Goal: Information Seeking & Learning: Learn about a topic

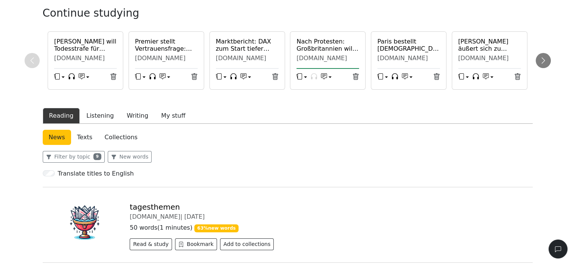
scroll to position [227, 0]
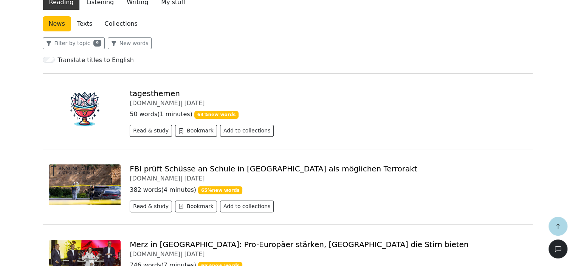
click at [178, 168] on link "FBI prüft Schüsse an Schule in [GEOGRAPHIC_DATA] als möglichen Terrorakt" at bounding box center [273, 168] width 287 height 9
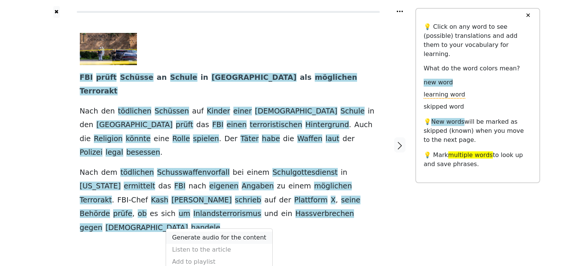
click at [216, 232] on link "Generate audio for the content" at bounding box center [219, 238] width 106 height 12
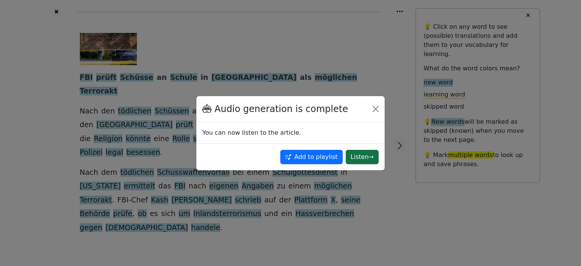
click at [360, 153] on button "Listen →" at bounding box center [361, 157] width 33 height 14
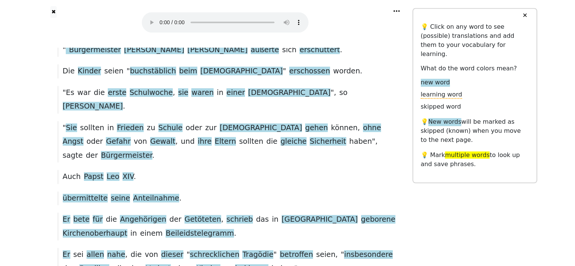
scroll to position [549, 0]
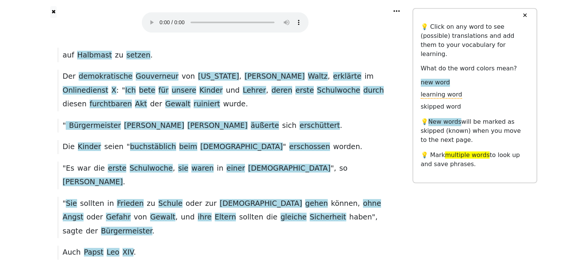
click at [396, 11] on icon at bounding box center [396, 11] width 6 height 2
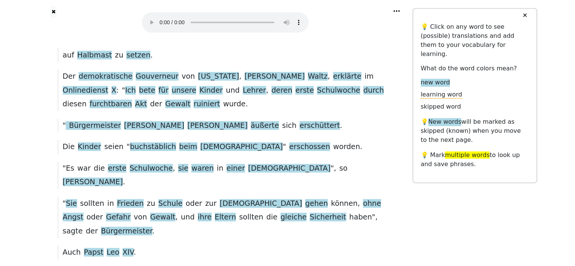
click at [464, 151] on span "multiple words" at bounding box center [467, 154] width 45 height 7
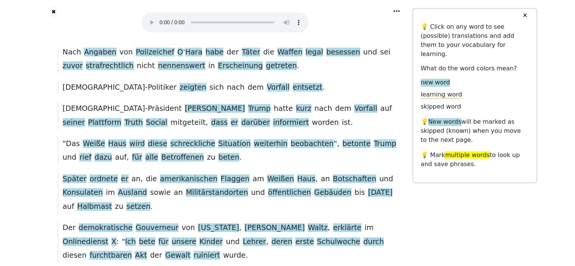
scroll to position [171, 0]
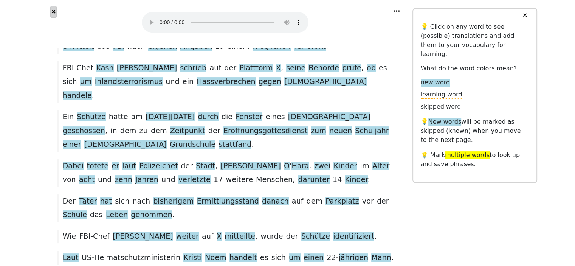
click at [53, 9] on button "✖" at bounding box center [53, 12] width 6 height 12
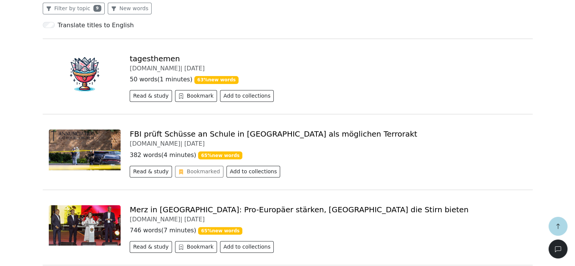
scroll to position [186, 0]
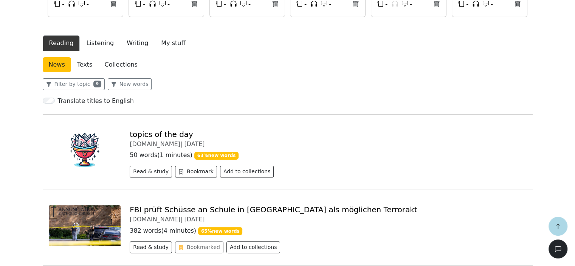
click at [168, 209] on link "FBI prüft Schüsse an Schule in [GEOGRAPHIC_DATA] als möglichen Terrorakt" at bounding box center [273, 209] width 287 height 9
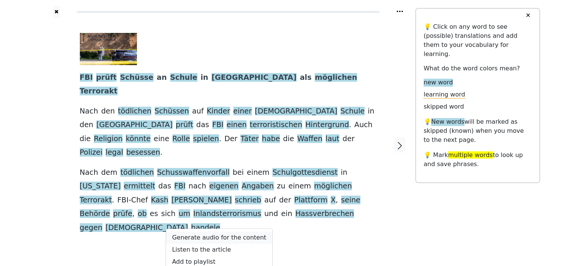
click at [231, 232] on link "Generate audio for the content" at bounding box center [219, 238] width 106 height 12
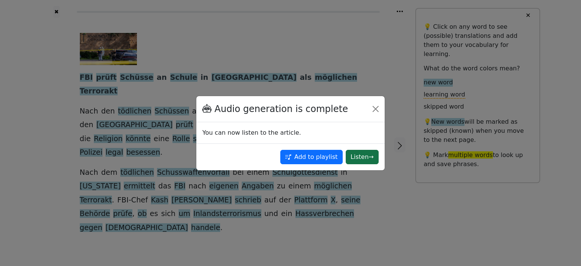
click at [366, 157] on button "Listen →" at bounding box center [361, 157] width 33 height 14
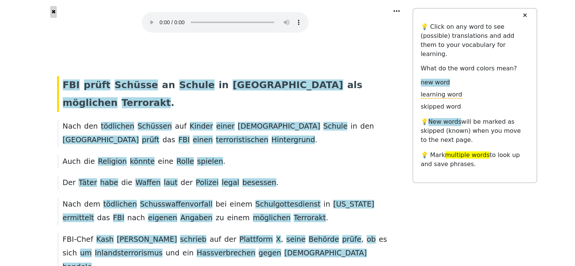
click at [56, 11] on button "✖" at bounding box center [53, 12] width 6 height 12
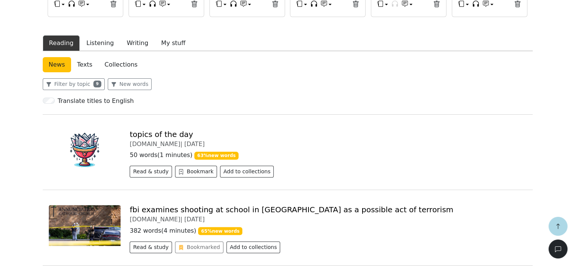
scroll to position [262, 0]
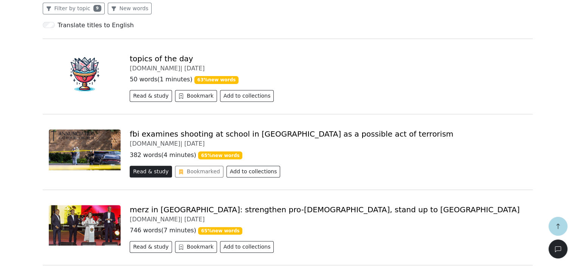
click at [153, 171] on button "Read & study" at bounding box center [151, 172] width 42 height 12
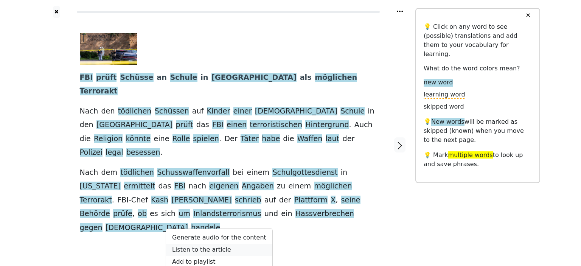
click at [215, 244] on link "Listen to the article" at bounding box center [219, 250] width 106 height 12
